Goal: Information Seeking & Learning: Find specific fact

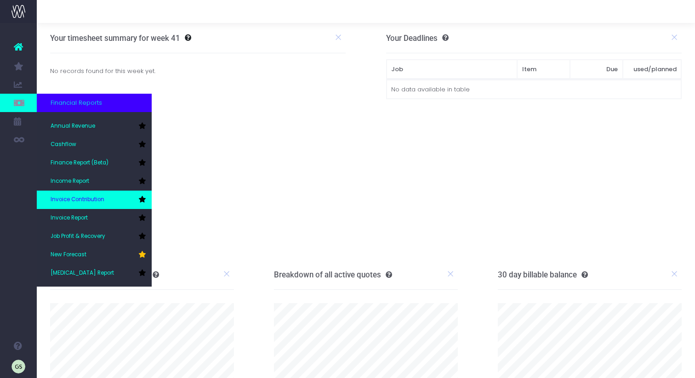
scroll to position [5, 0]
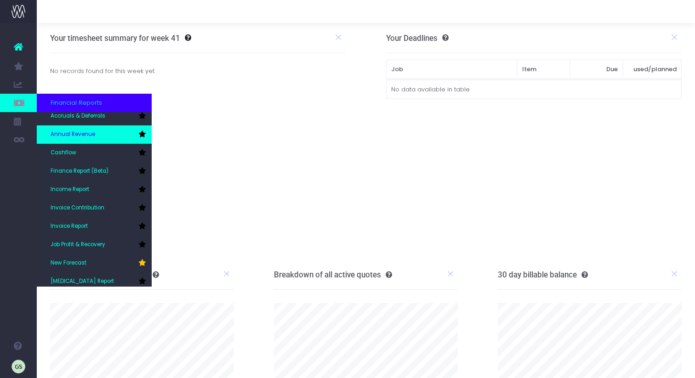
click at [109, 136] on link "Annual Revenue" at bounding box center [94, 134] width 115 height 18
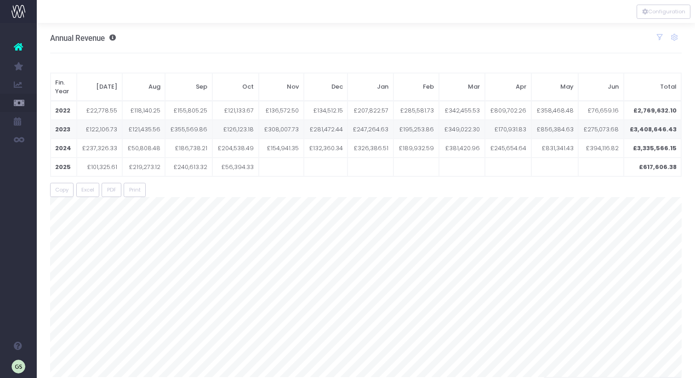
click at [661, 128] on td "£3,408,646.43" at bounding box center [652, 129] width 57 height 19
click at [664, 129] on td "£3,408,646.43" at bounding box center [652, 129] width 57 height 19
drag, startPoint x: 676, startPoint y: 129, endPoint x: 635, endPoint y: 131, distance: 40.5
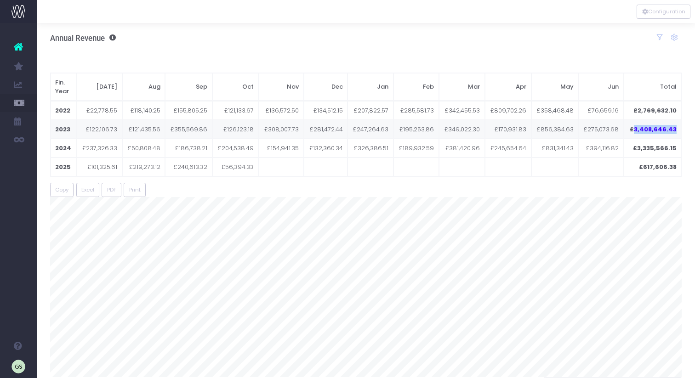
click at [635, 131] on td "£3,408,646.43" at bounding box center [652, 129] width 57 height 19
click at [661, 150] on td "£3,335,566.15" at bounding box center [652, 148] width 57 height 19
drag, startPoint x: 676, startPoint y: 148, endPoint x: 640, endPoint y: 148, distance: 35.8
click at [640, 148] on td "£3,335,566.15" at bounding box center [652, 148] width 57 height 19
copy td "3,335,566.15"
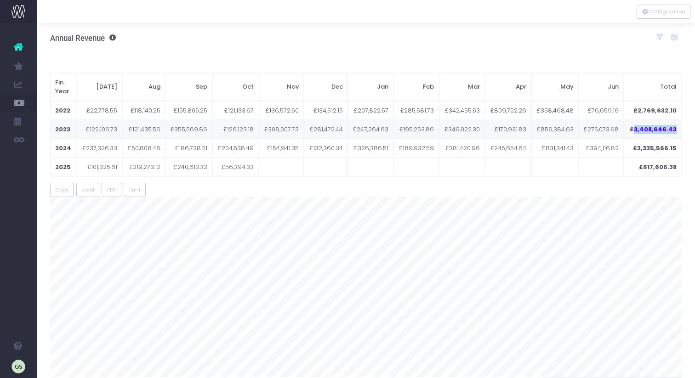
drag, startPoint x: 676, startPoint y: 130, endPoint x: 636, endPoint y: 129, distance: 40.5
click at [636, 129] on td "£3,408,646.43" at bounding box center [652, 129] width 57 height 19
copy td "3,408,646.43"
